Goal: Task Accomplishment & Management: Complete application form

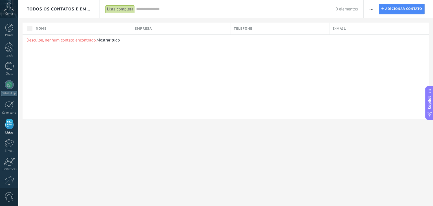
click at [9, 9] on icon at bounding box center [9, 7] width 10 height 8
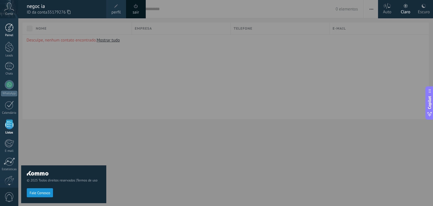
click at [12, 29] on div at bounding box center [9, 27] width 8 height 8
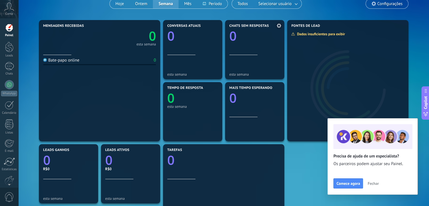
scroll to position [52, 0]
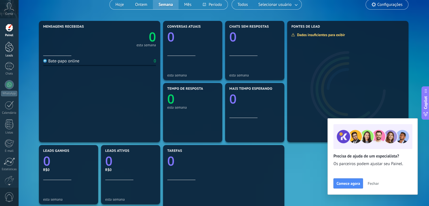
click at [10, 47] on div at bounding box center [9, 47] width 8 height 10
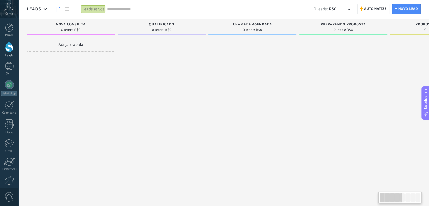
scroll to position [0, 4]
drag, startPoint x: 388, startPoint y: 198, endPoint x: 385, endPoint y: 196, distance: 4.1
click at [385, 196] on div at bounding box center [390, 198] width 23 height 10
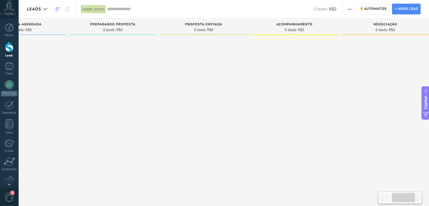
scroll to position [0, 236]
drag, startPoint x: 388, startPoint y: 198, endPoint x: 401, endPoint y: 196, distance: 13.1
click at [401, 196] on div at bounding box center [403, 198] width 23 height 10
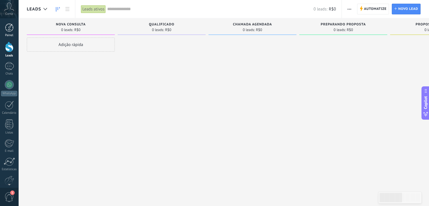
click at [9, 31] on div at bounding box center [9, 27] width 8 height 8
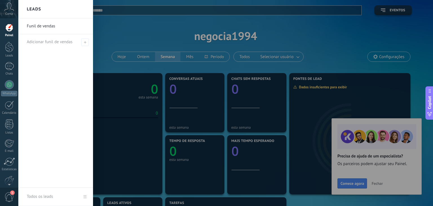
click at [378, 183] on div at bounding box center [234, 103] width 433 height 206
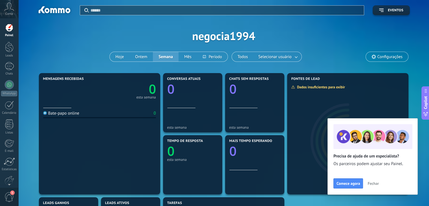
click at [378, 183] on button "Fechar" at bounding box center [373, 183] width 16 height 8
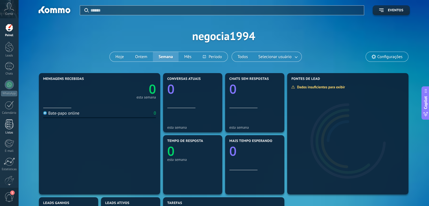
click at [8, 128] on div at bounding box center [9, 124] width 8 height 10
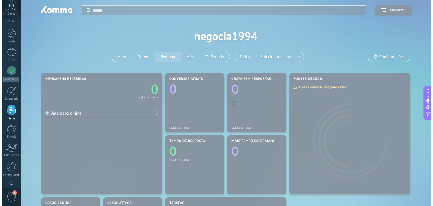
scroll to position [14, 0]
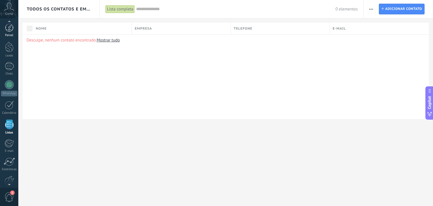
click at [10, 29] on div at bounding box center [9, 27] width 8 height 8
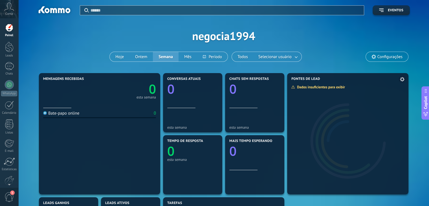
click at [312, 88] on div "Dados insuficientes para exibir" at bounding box center [320, 87] width 58 height 5
click at [329, 137] on div at bounding box center [347, 137] width 121 height 113
click at [326, 88] on div "Dados insuficientes para exibir" at bounding box center [320, 87] width 58 height 5
click at [11, 50] on div at bounding box center [9, 47] width 8 height 10
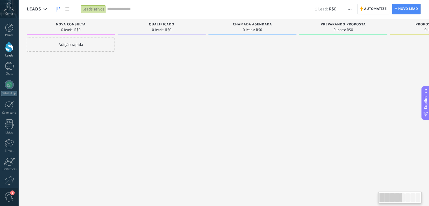
click at [97, 8] on div "Leads ativos" at bounding box center [93, 9] width 25 height 8
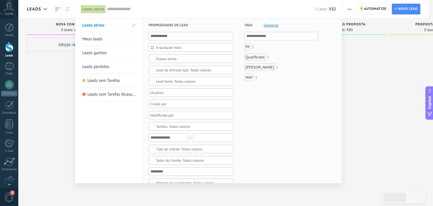
click at [97, 8] on div "Leads ativos" at bounding box center [93, 9] width 25 height 8
click at [63, 74] on div at bounding box center [216, 103] width 433 height 206
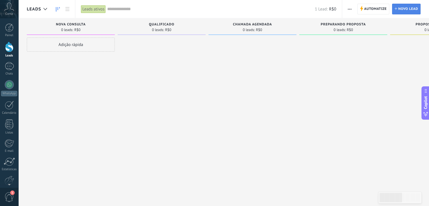
click at [399, 10] on span "Novo lead" at bounding box center [408, 9] width 20 height 10
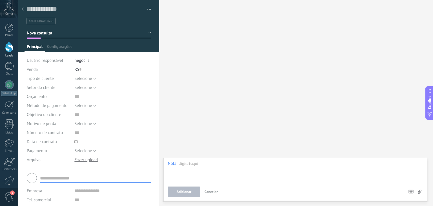
click at [22, 7] on icon at bounding box center [22, 8] width 2 height 3
